Goal: Task Accomplishment & Management: Use online tool/utility

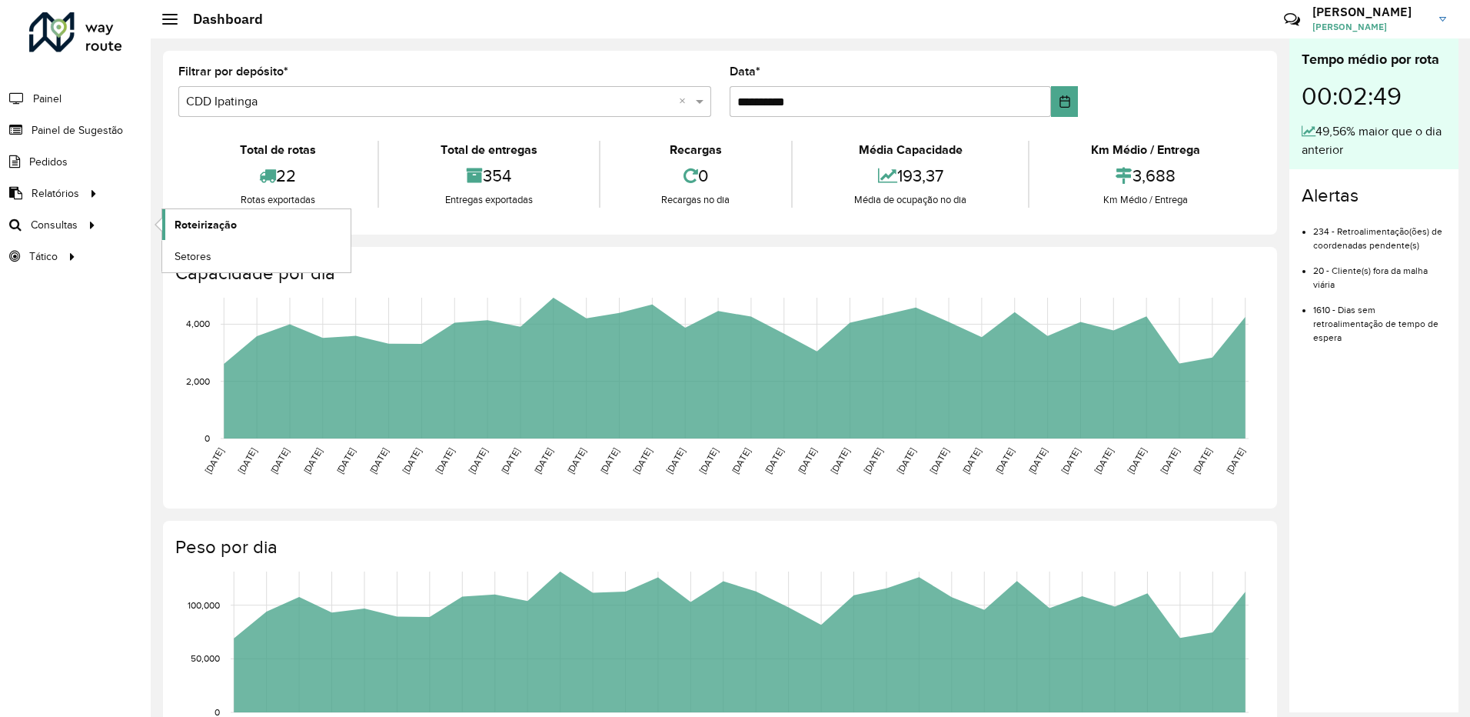
click at [199, 229] on span "Roteirização" at bounding box center [206, 225] width 62 height 16
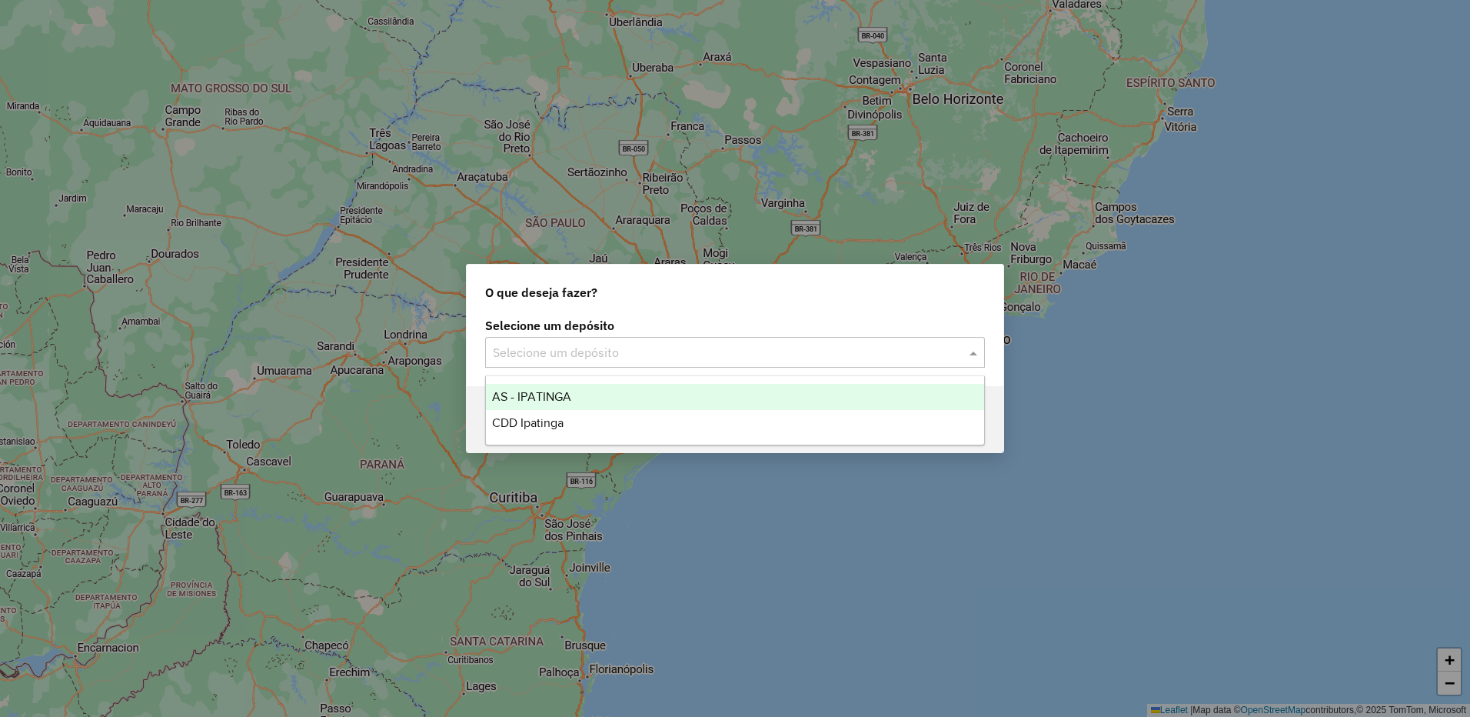
drag, startPoint x: 845, startPoint y: 355, endPoint x: 743, endPoint y: 378, distance: 104.7
click at [844, 355] on input "text" at bounding box center [720, 353] width 454 height 18
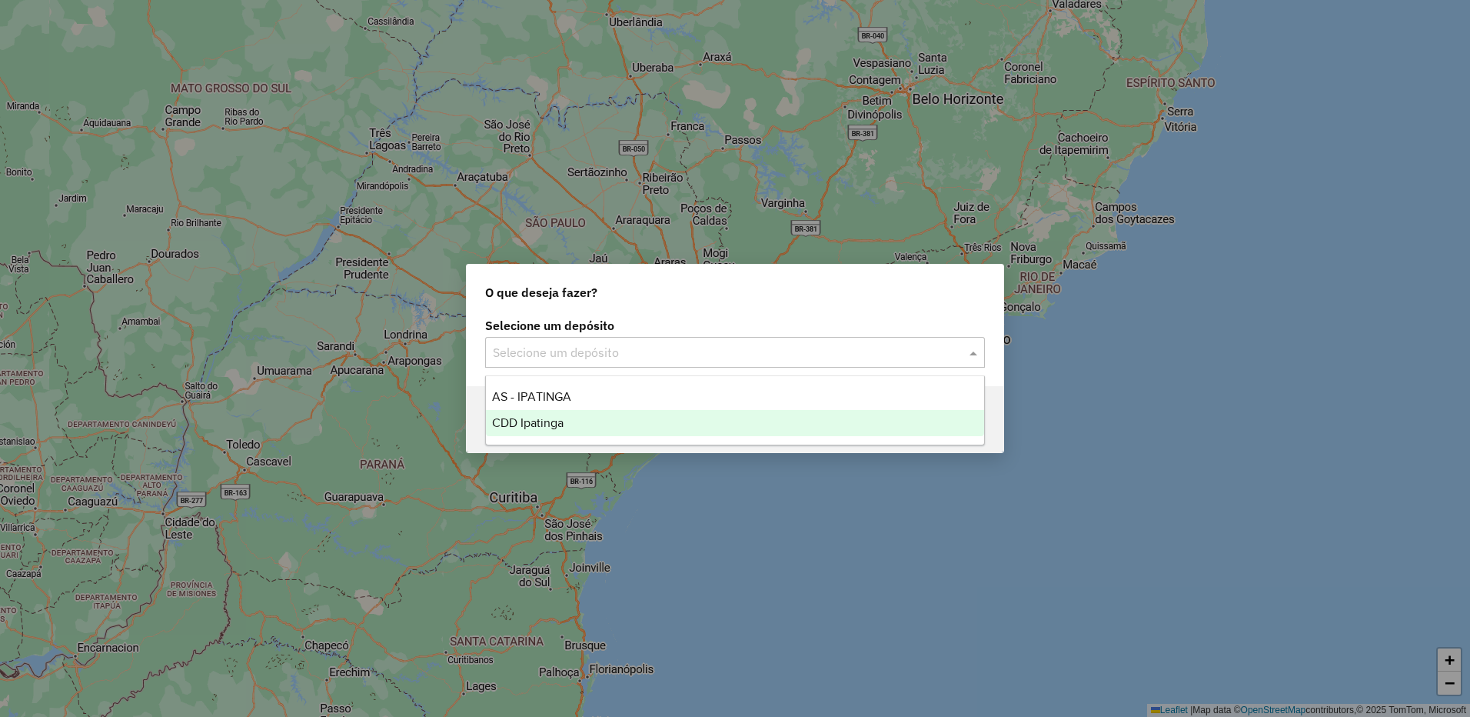
click at [601, 425] on div "CDD Ipatinga" at bounding box center [735, 423] width 498 height 26
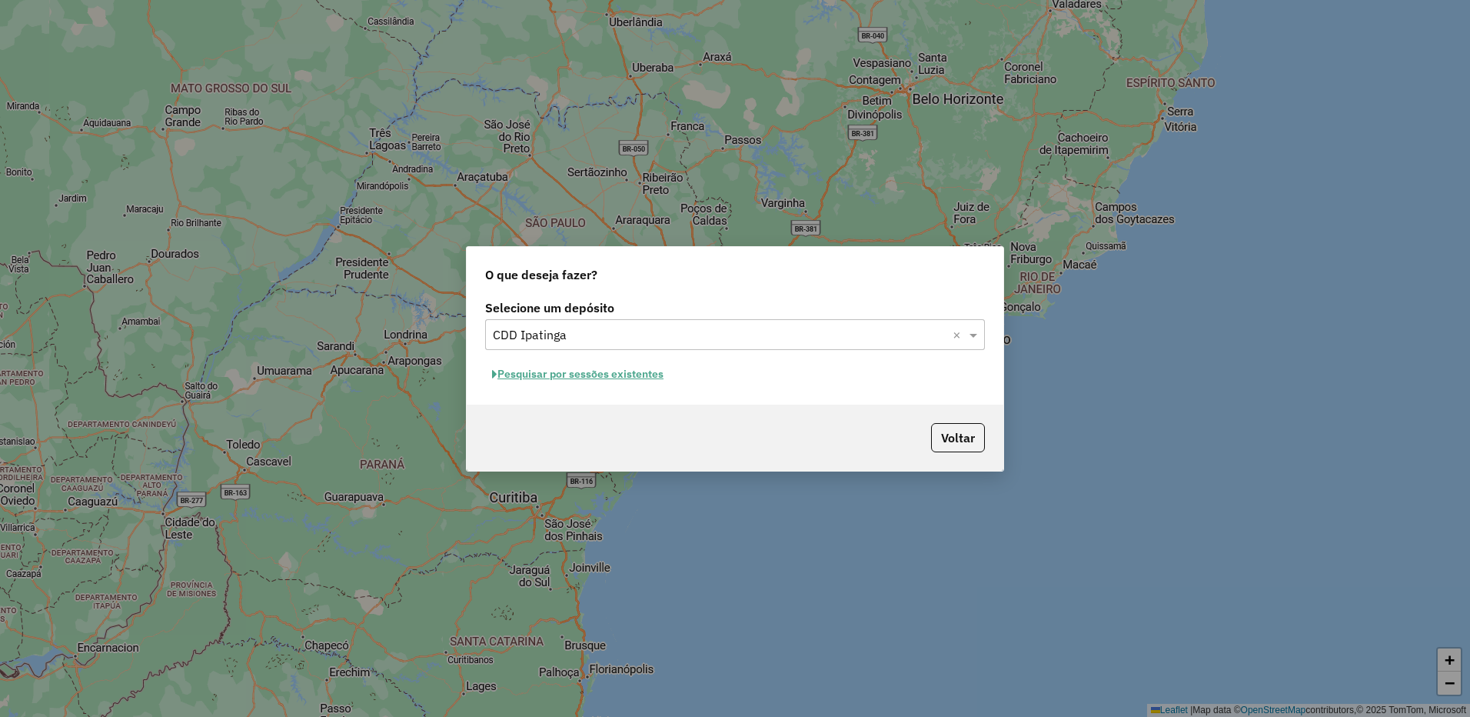
click at [640, 386] on div "Selecione um depósito Selecione um depósito × CDD Ipatinga × Pesquisar por sess…" at bounding box center [735, 350] width 537 height 108
click at [643, 374] on button "Pesquisar por sessões existentes" at bounding box center [577, 374] width 185 height 24
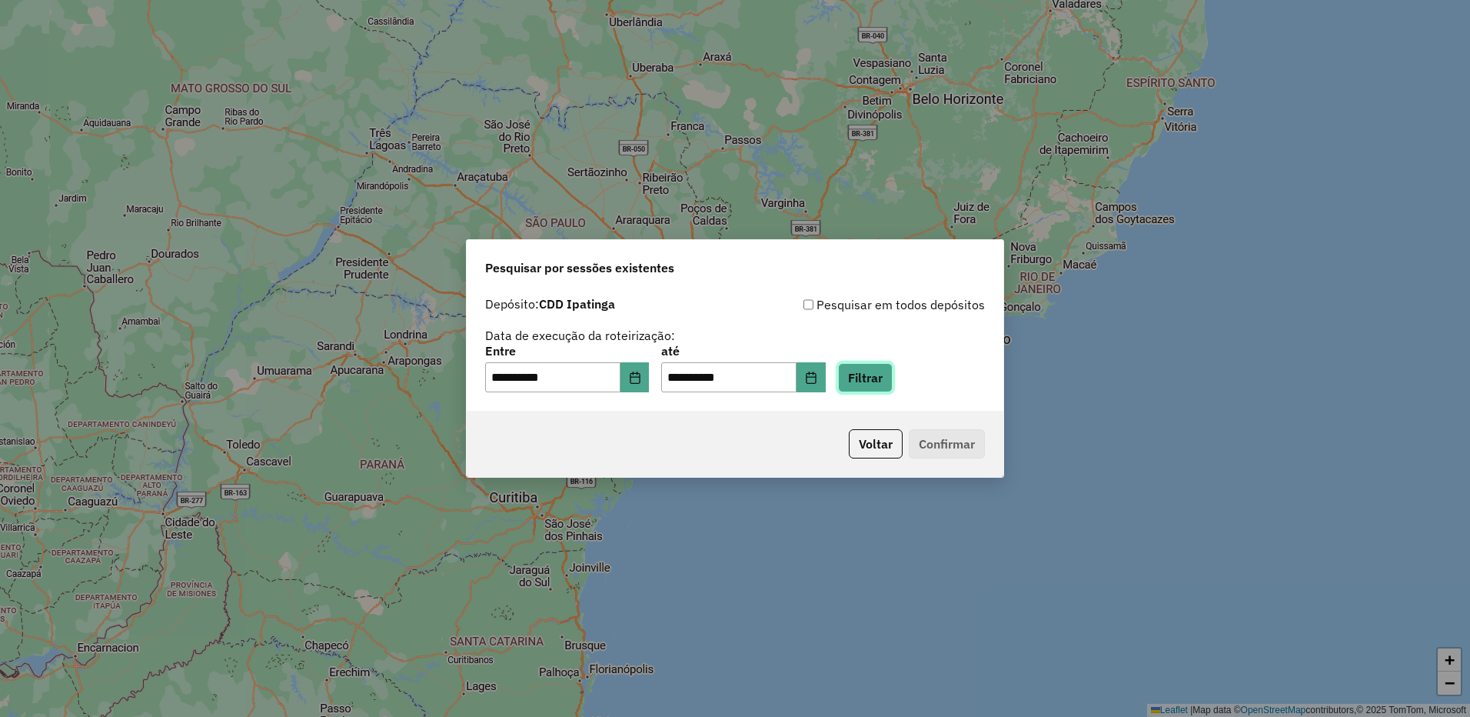
click at [887, 383] on button "Filtrar" at bounding box center [865, 377] width 55 height 29
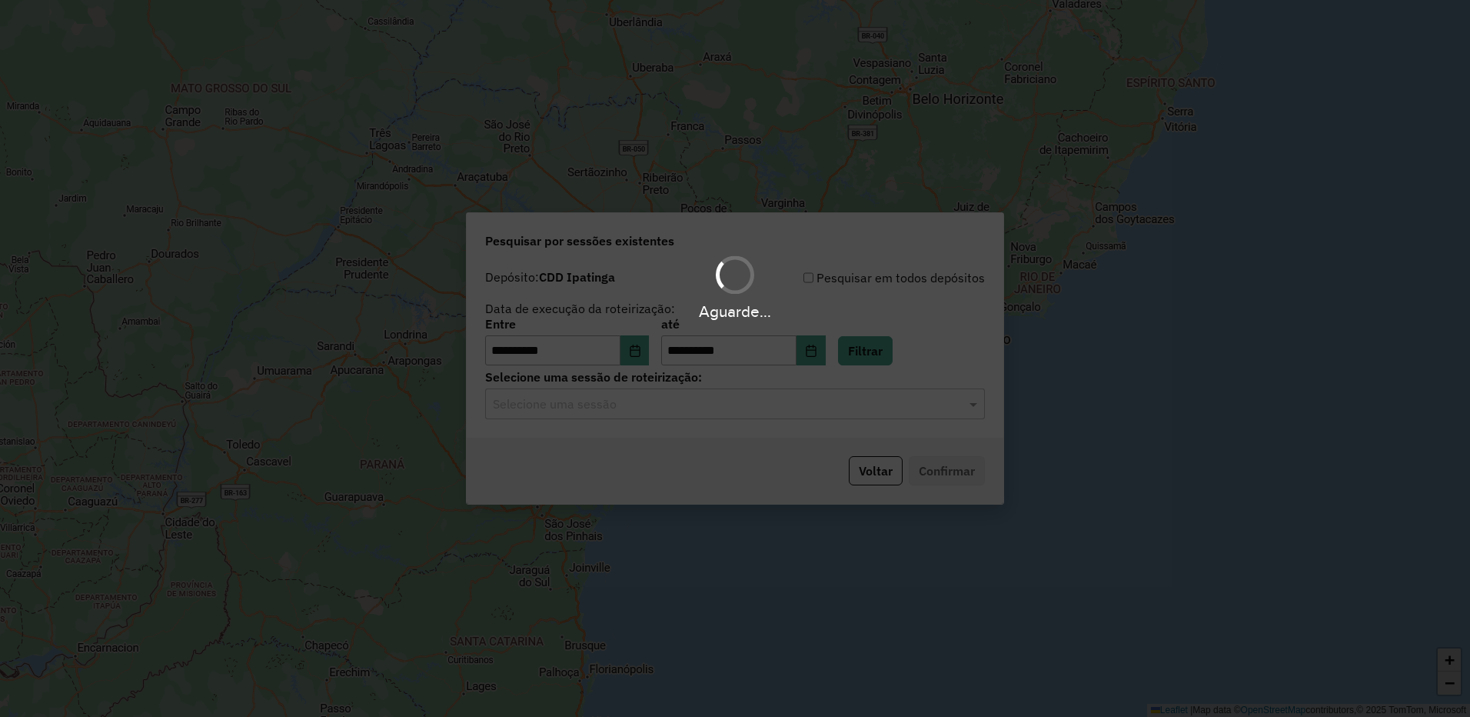
click at [685, 404] on hb-app "**********" at bounding box center [735, 358] width 1470 height 717
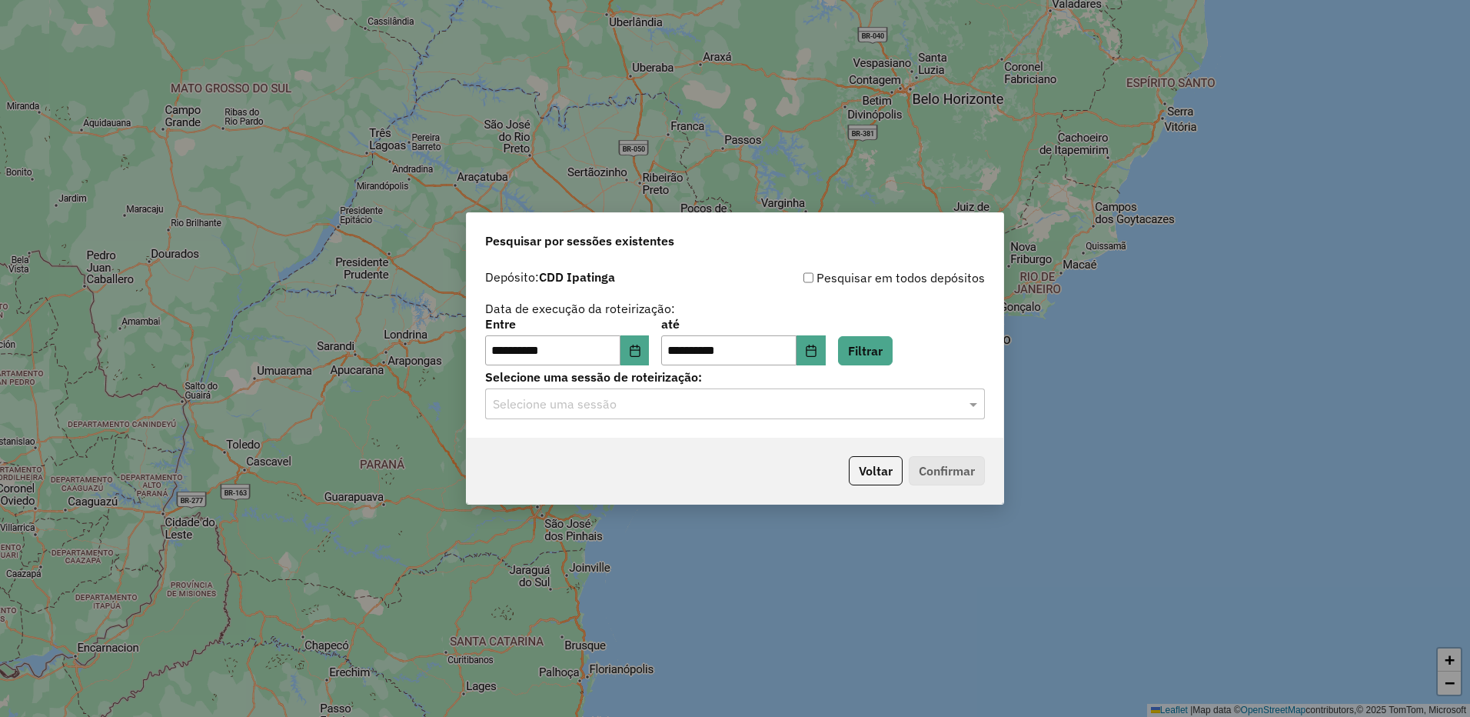
click at [685, 404] on input "text" at bounding box center [720, 404] width 454 height 18
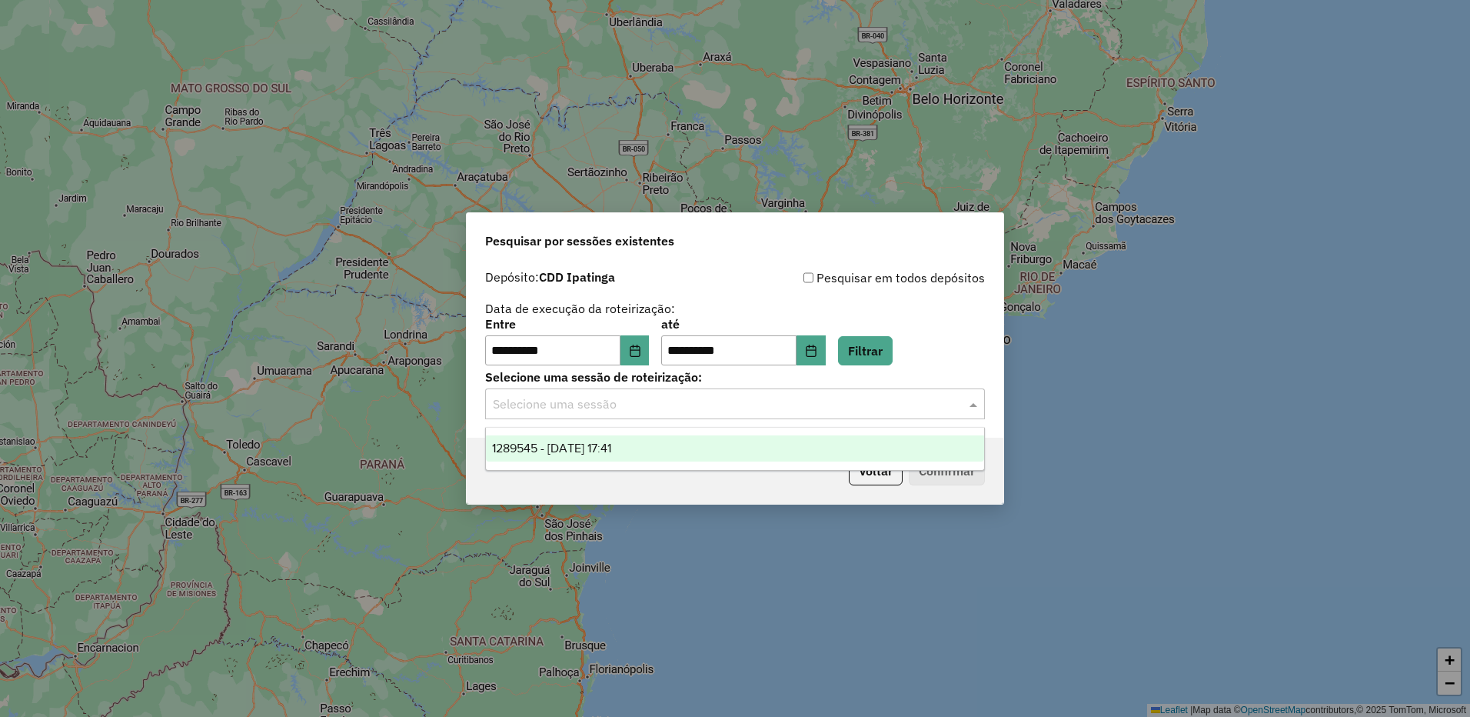
click at [637, 440] on div "1289545 - 07/10/2025 17:41" at bounding box center [735, 448] width 498 height 26
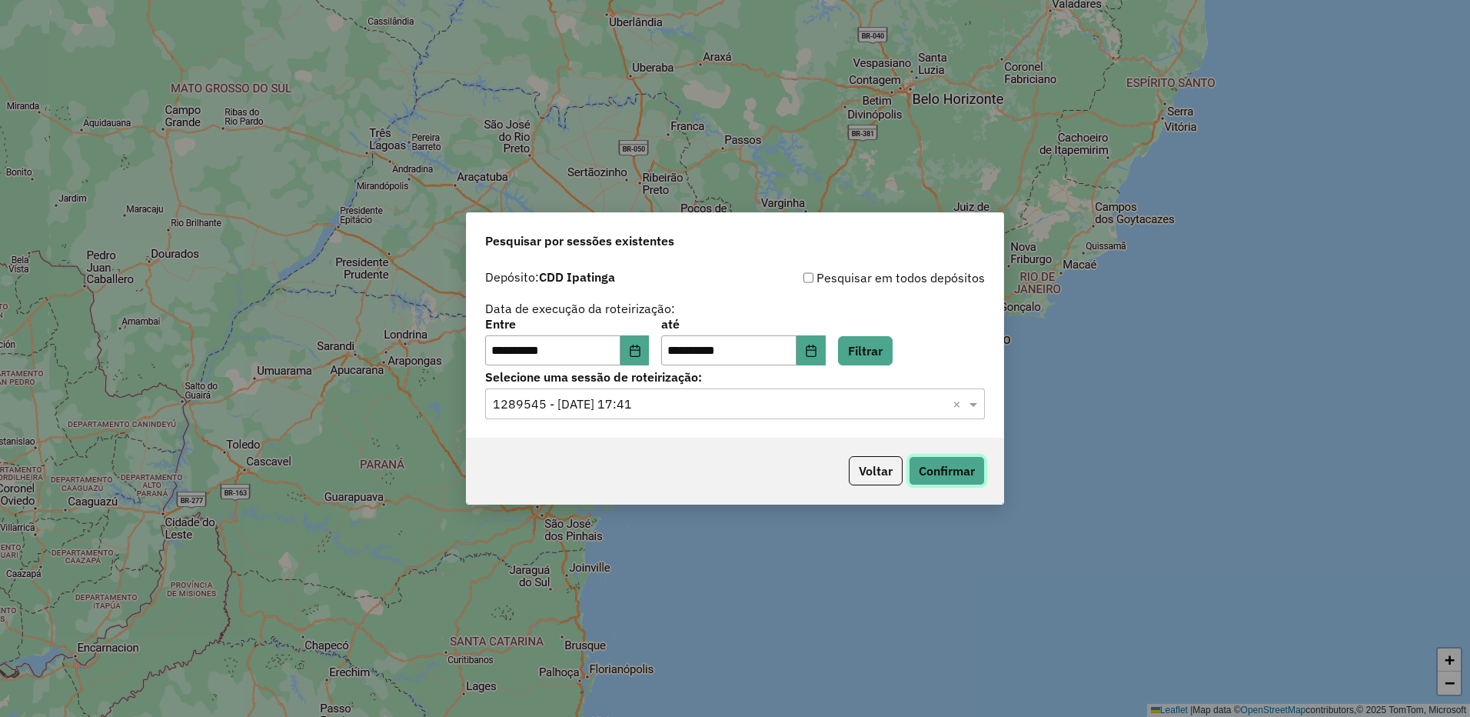
click at [964, 475] on button "Confirmar" at bounding box center [947, 470] width 76 height 29
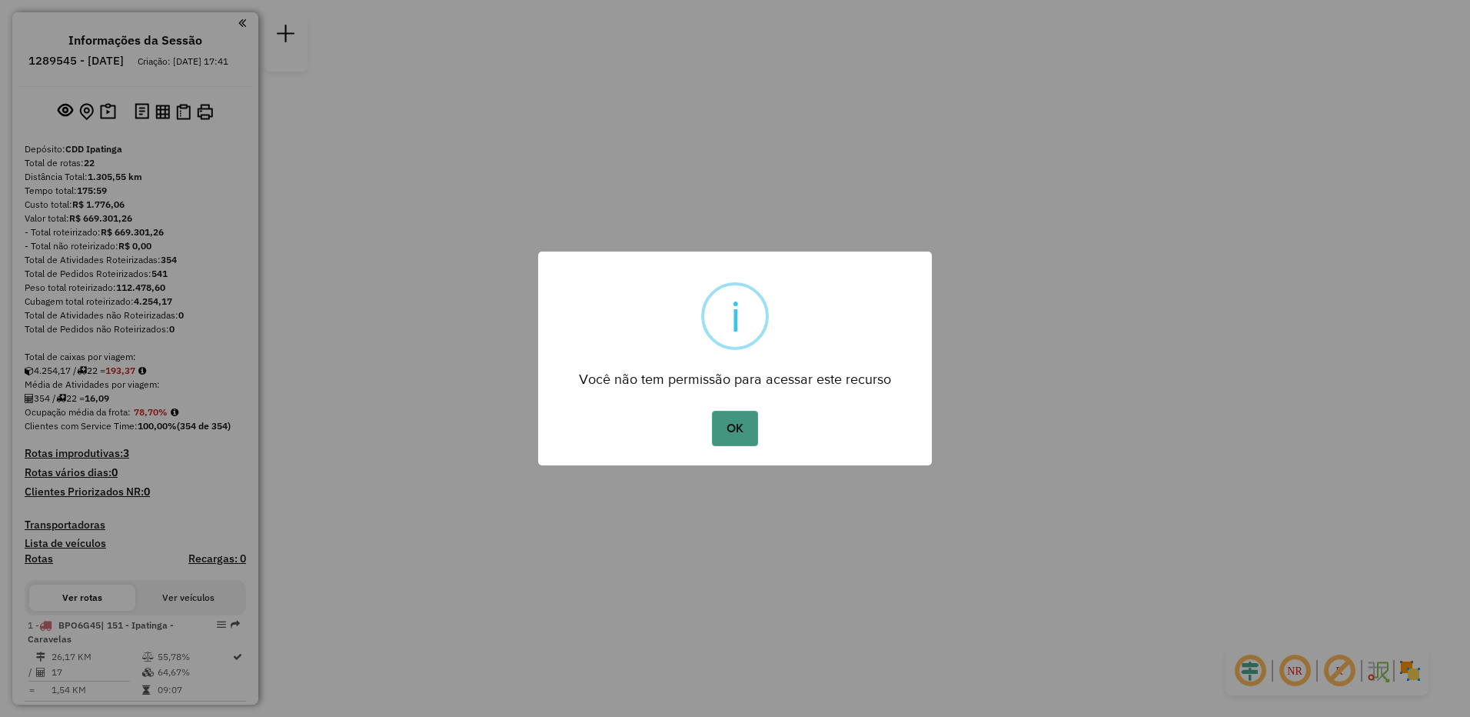
click at [751, 424] on button "OK" at bounding box center [734, 428] width 45 height 35
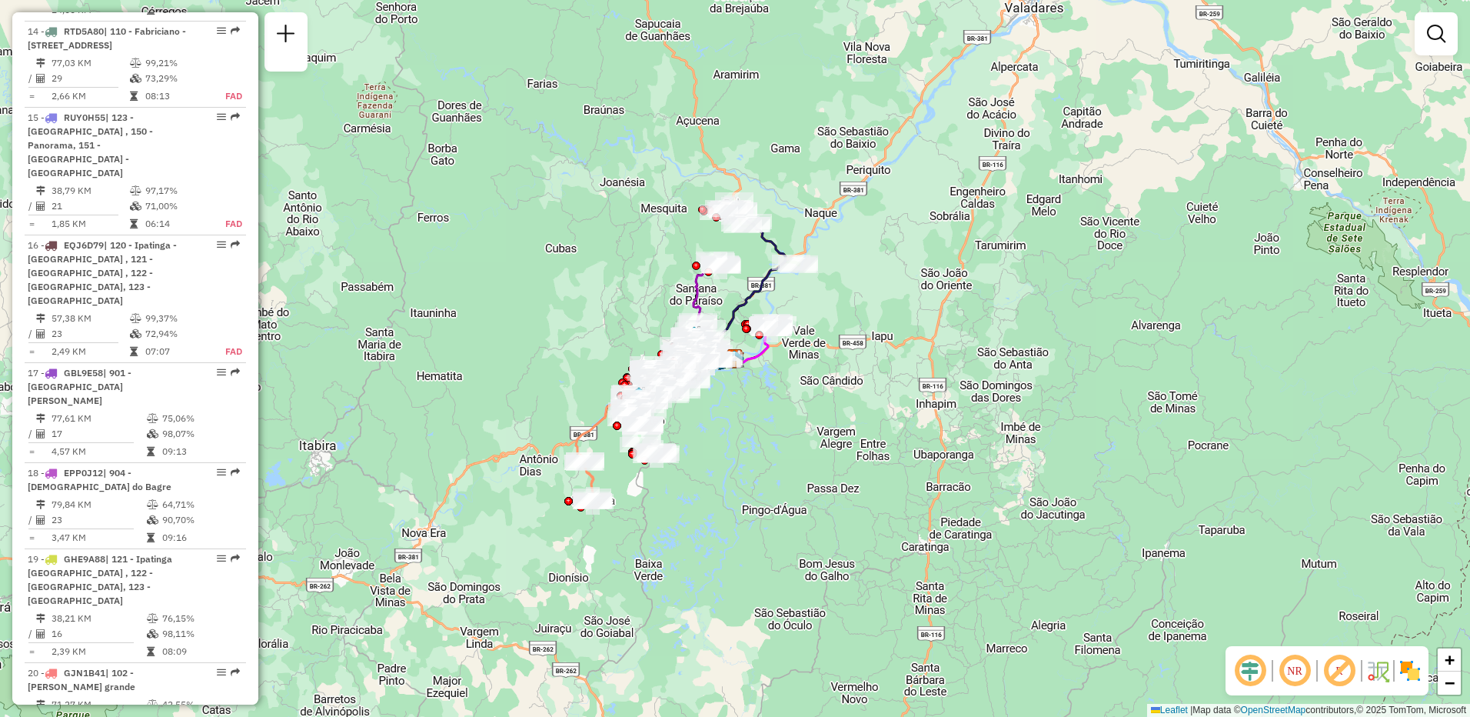
scroll to position [1915, 0]
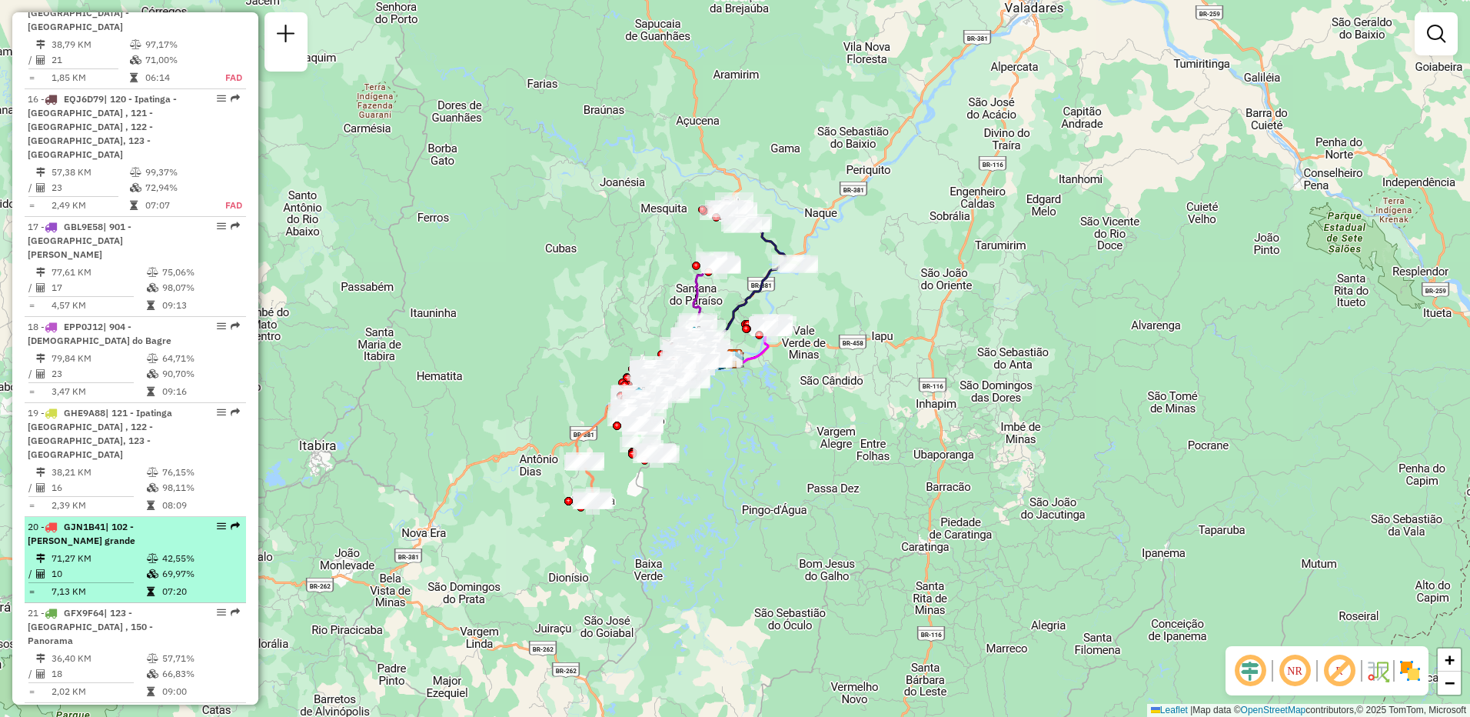
click at [129, 551] on td "71,27 KM" at bounding box center [98, 558] width 95 height 15
select select "**********"
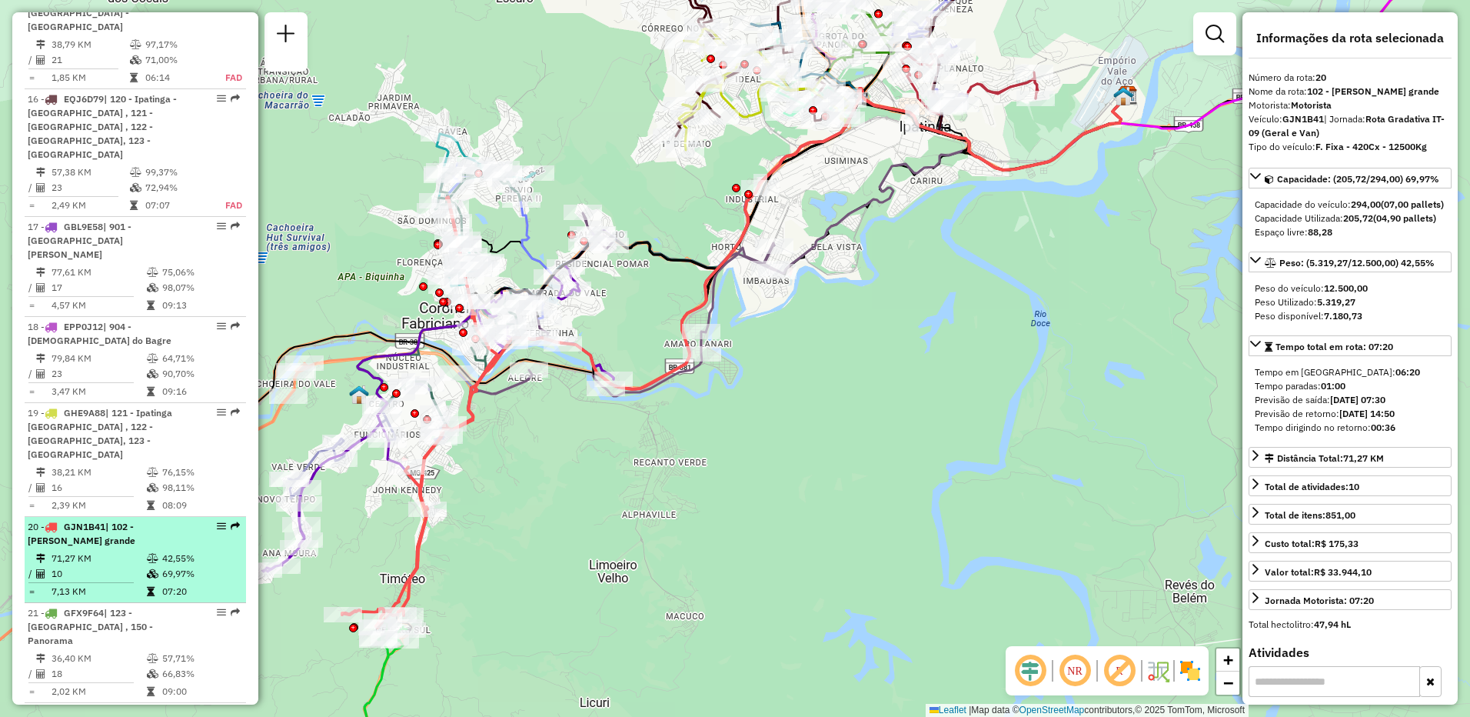
click at [218, 521] on em at bounding box center [221, 525] width 9 height 9
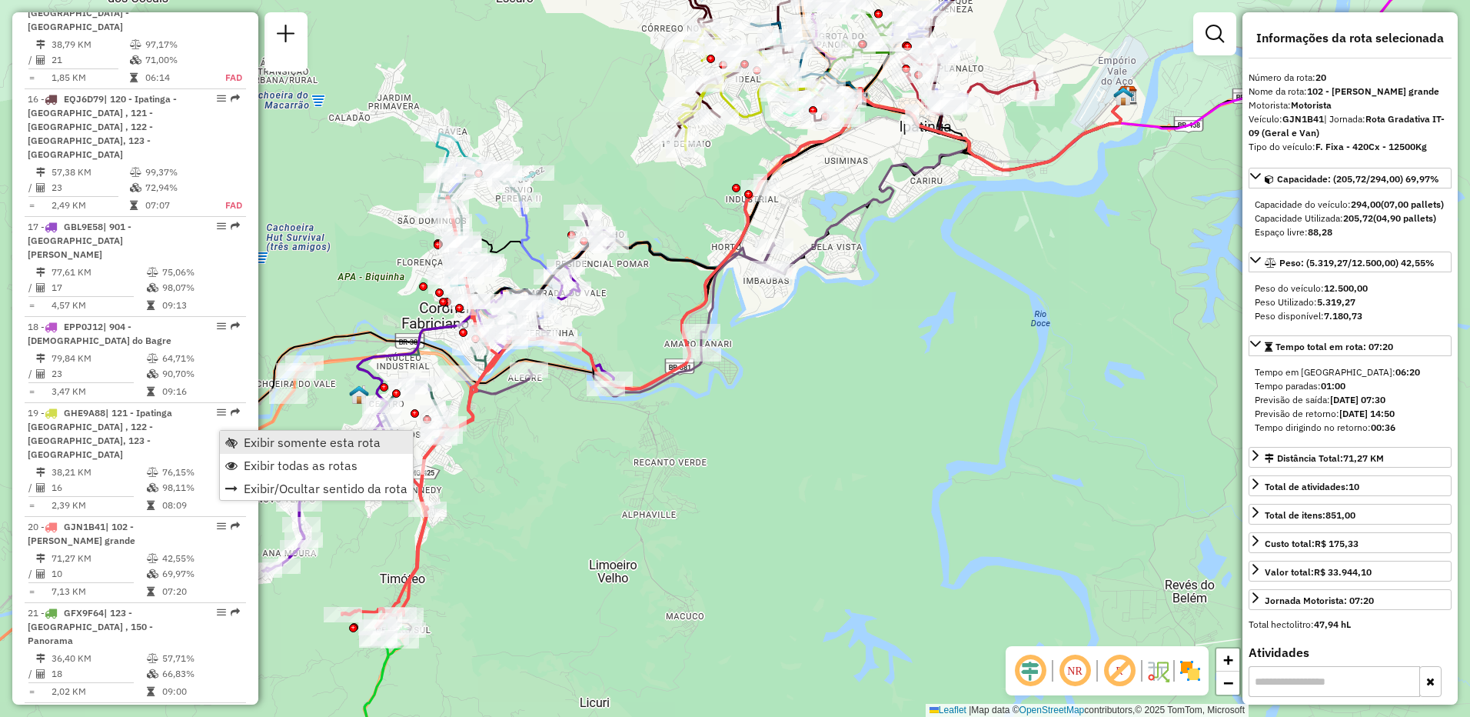
click at [254, 441] on span "Exibir somente esta rota" at bounding box center [312, 442] width 137 height 12
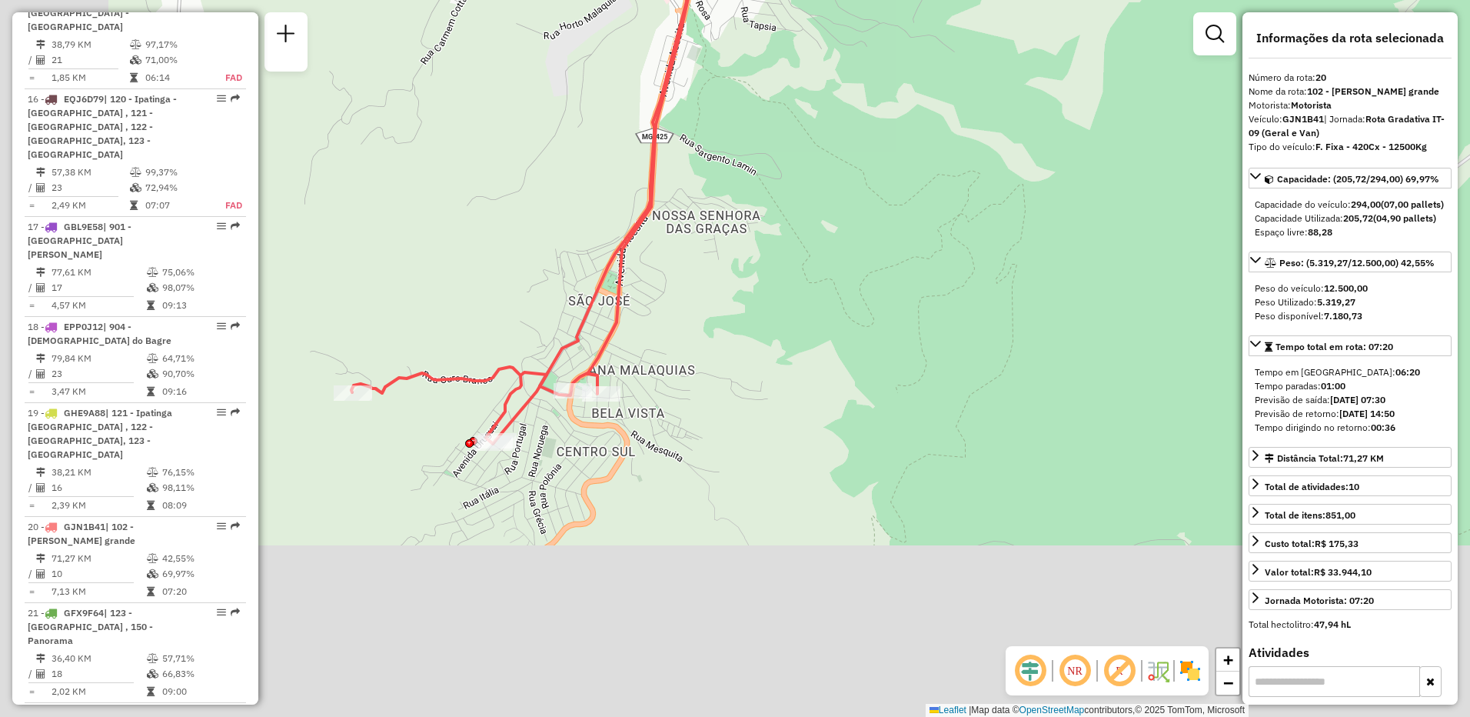
drag, startPoint x: 508, startPoint y: 569, endPoint x: 687, endPoint y: 363, distance: 273.1
click at [687, 363] on div "Janela de atendimento Grade de atendimento Capacidade Transportadoras Veículos …" at bounding box center [735, 358] width 1470 height 717
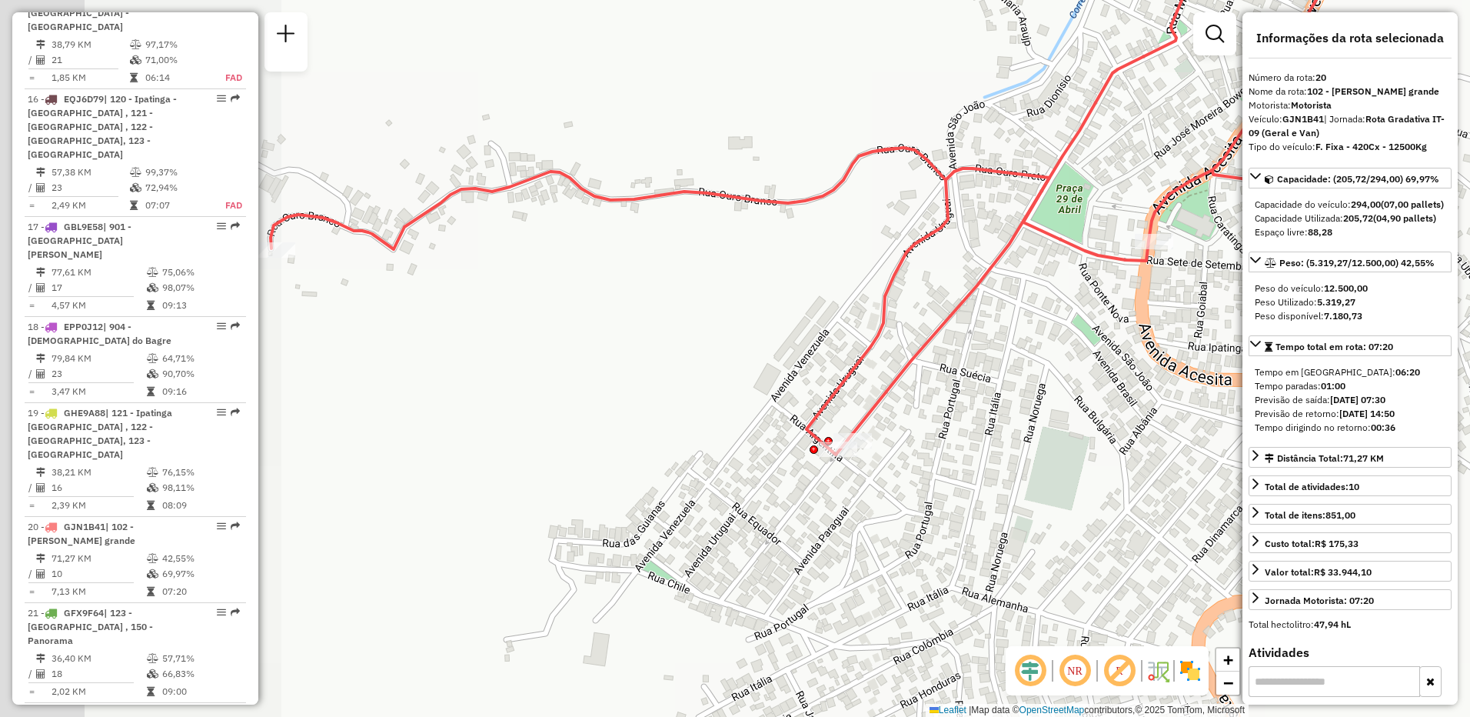
drag, startPoint x: 445, startPoint y: 319, endPoint x: 801, endPoint y: 389, distance: 362.1
click at [801, 389] on div "Janela de atendimento Grade de atendimento Capacidade Transportadoras Veículos …" at bounding box center [735, 358] width 1470 height 717
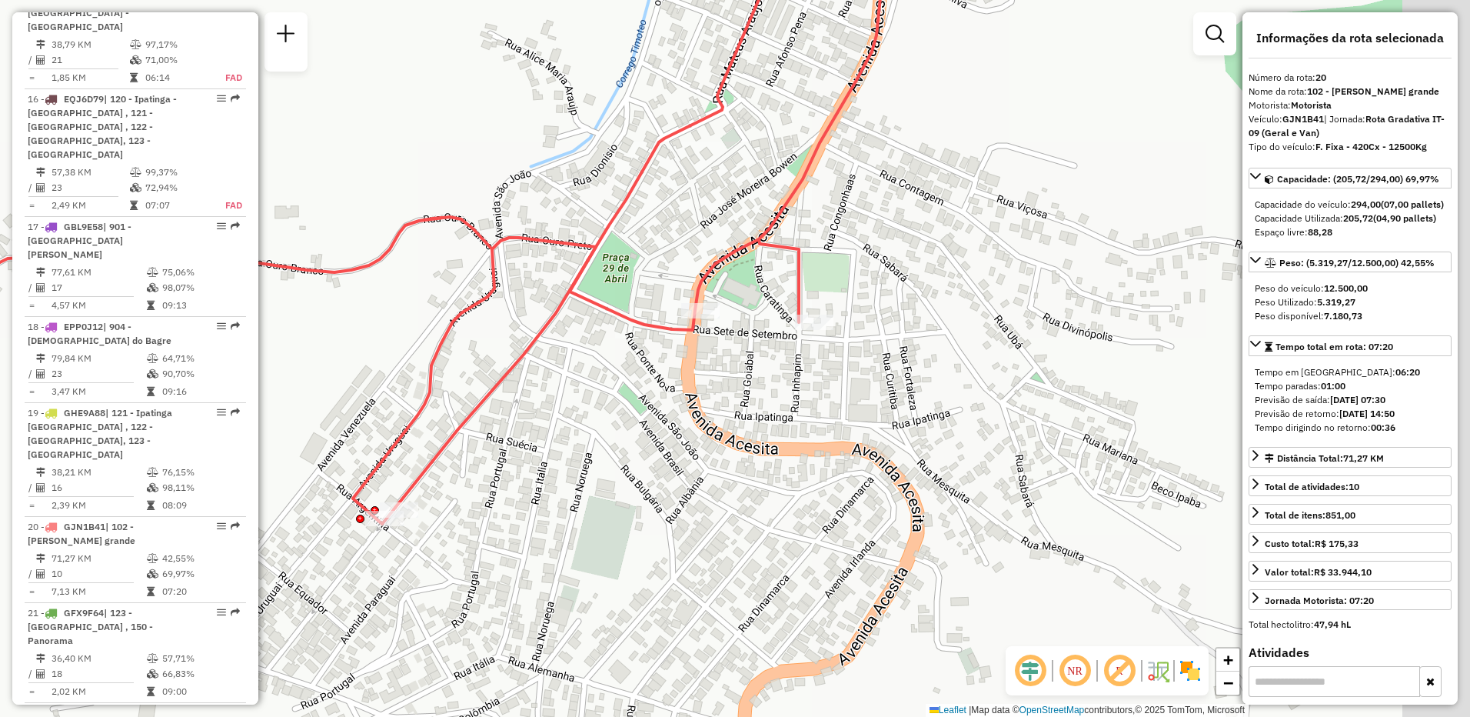
drag, startPoint x: 867, startPoint y: 261, endPoint x: 450, endPoint y: 374, distance: 432.4
click at [398, 377] on div "Janela de atendimento Grade de atendimento Capacidade Transportadoras Veículos …" at bounding box center [735, 358] width 1470 height 717
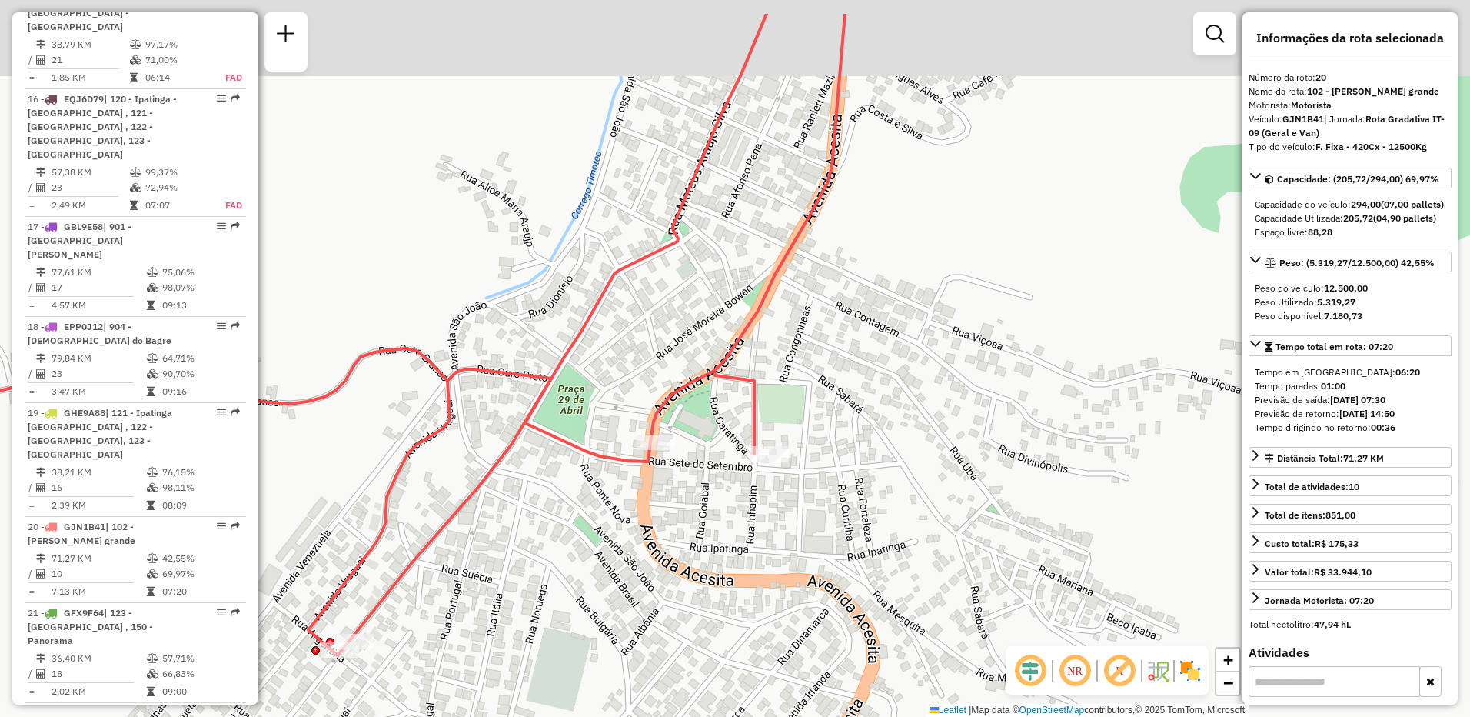
drag, startPoint x: 874, startPoint y: 329, endPoint x: 839, endPoint y: 467, distance: 141.9
click at [839, 467] on div "Janela de atendimento Grade de atendimento Capacidade Transportadoras Veículos …" at bounding box center [735, 358] width 1470 height 717
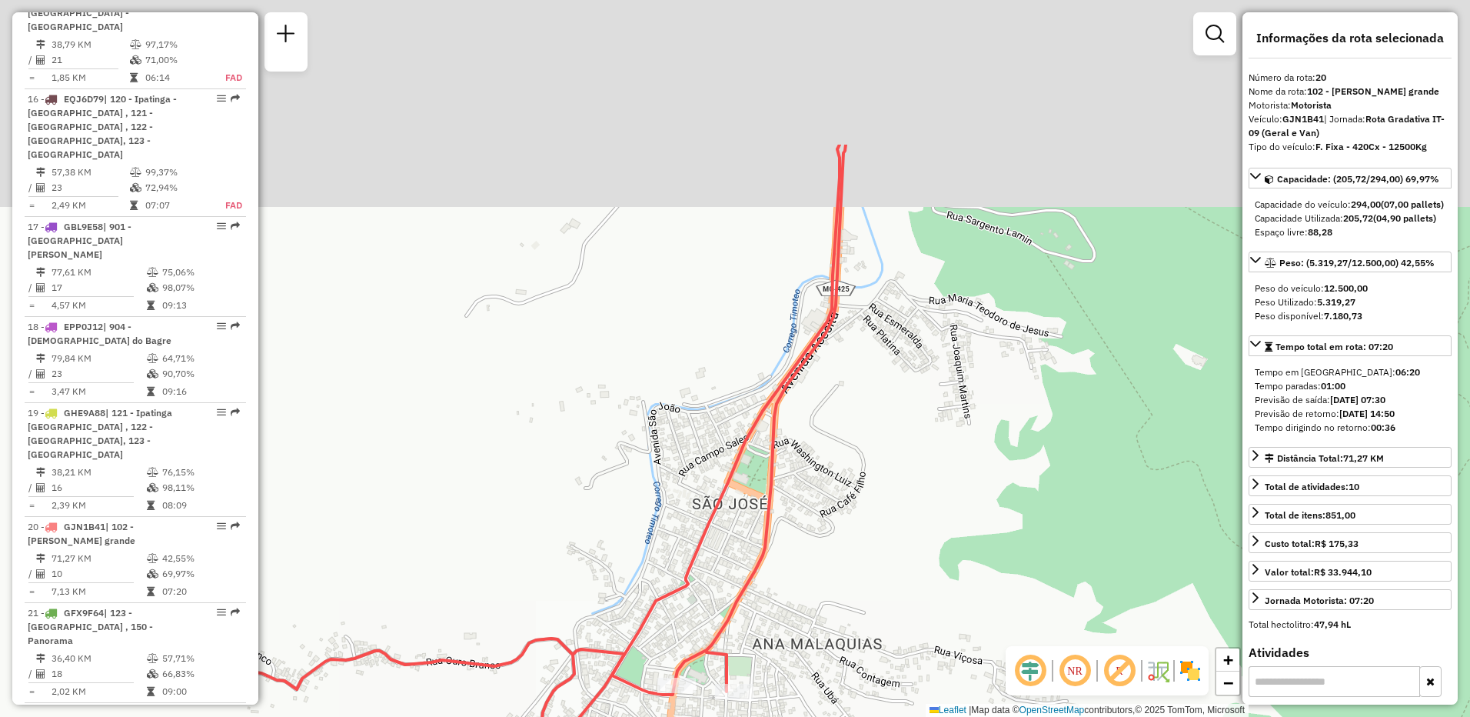
drag, startPoint x: 931, startPoint y: 264, endPoint x: 861, endPoint y: 490, distance: 236.7
click at [866, 515] on div "Janela de atendimento Grade de atendimento Capacidade Transportadoras Veículos …" at bounding box center [735, 358] width 1470 height 717
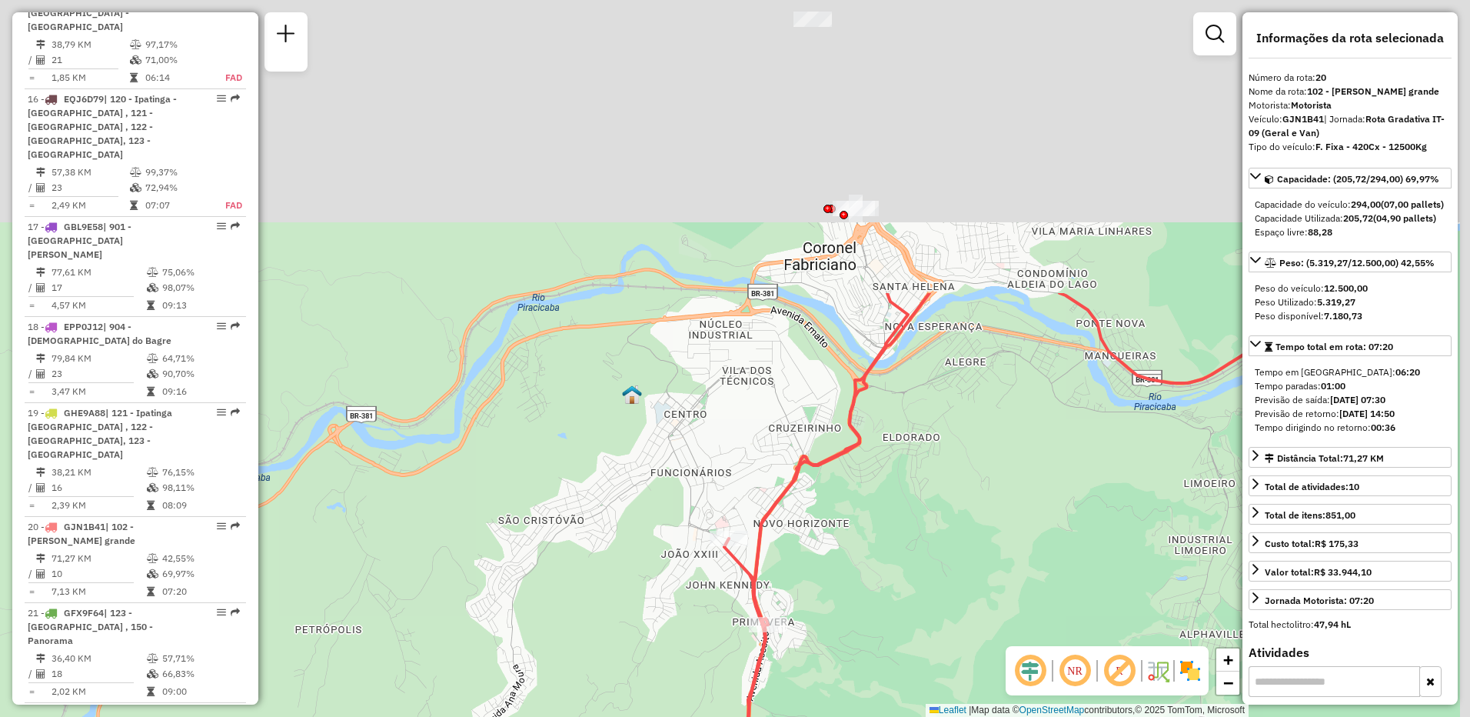
drag, startPoint x: 948, startPoint y: 161, endPoint x: 788, endPoint y: 627, distance: 493.4
click at [788, 627] on div "Janela de atendimento Grade de atendimento Capacidade Transportadoras Veículos …" at bounding box center [735, 358] width 1470 height 717
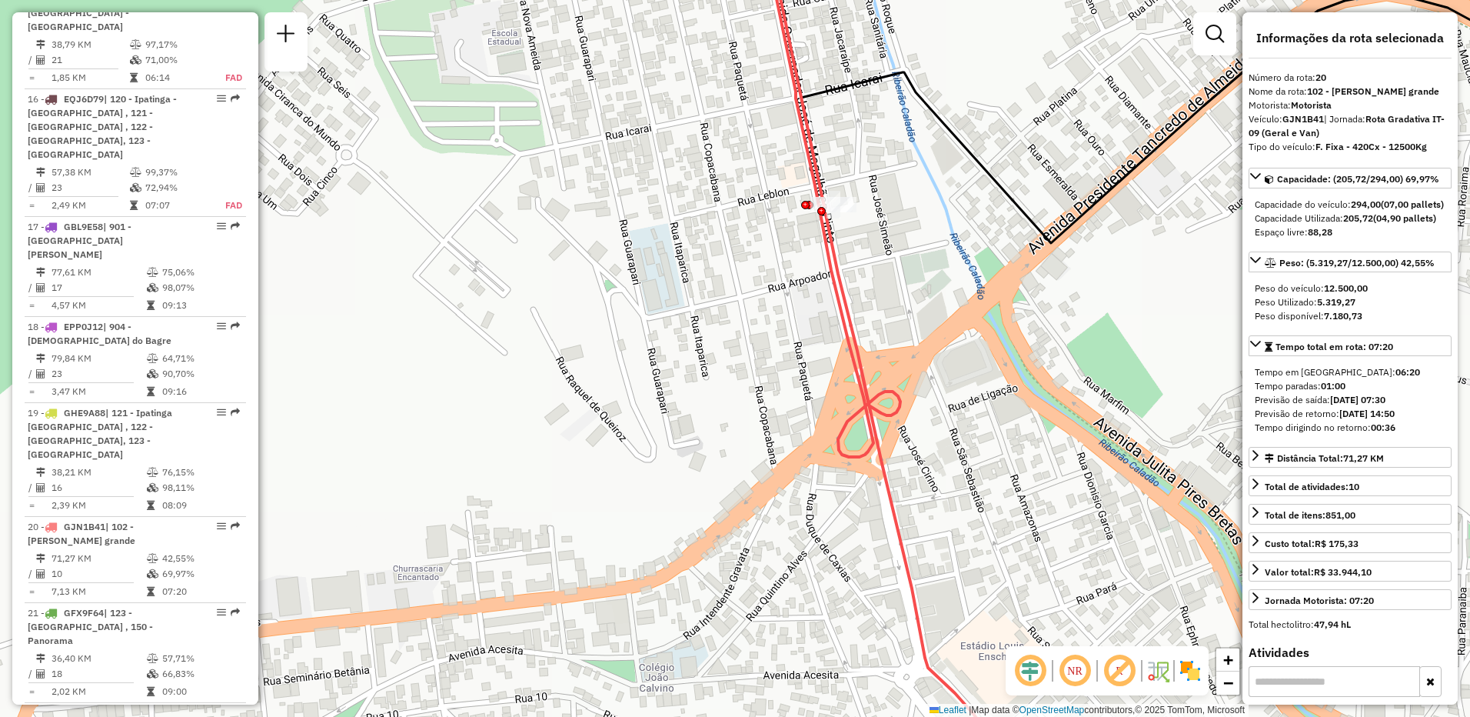
drag, startPoint x: 874, startPoint y: 257, endPoint x: 861, endPoint y: 344, distance: 88.6
click at [861, 344] on div "Janela de atendimento Grade de atendimento Capacidade Transportadoras Veículos …" at bounding box center [735, 358] width 1470 height 717
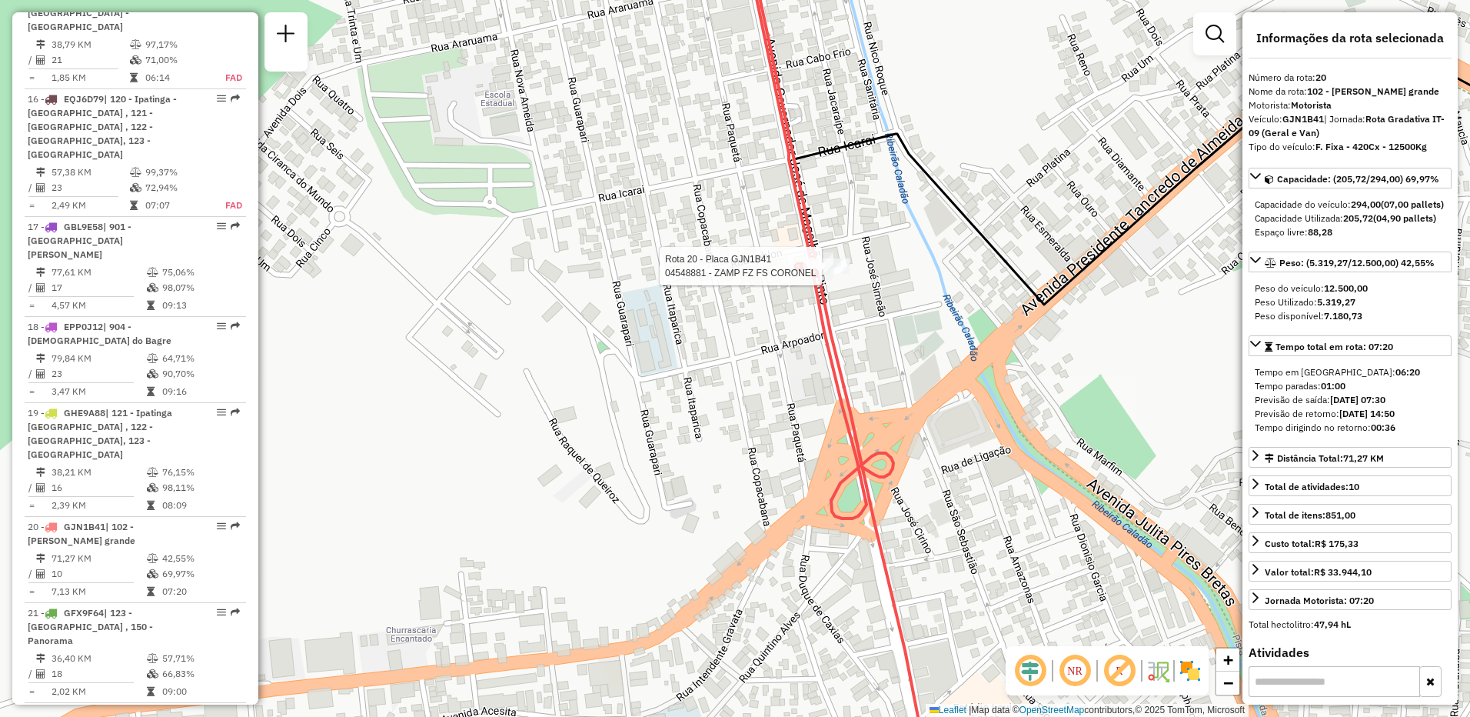
click at [803, 268] on div at bounding box center [802, 266] width 8 height 8
